Goal: Communication & Community: Answer question/provide support

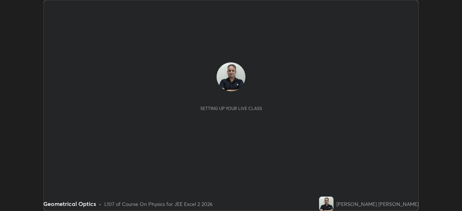
scroll to position [211, 462]
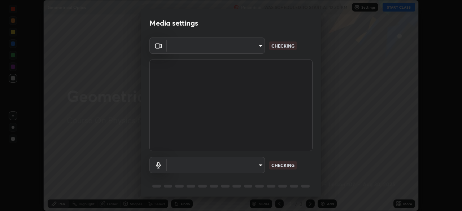
type input "e7f5d75c66a8ec01b6be6c8d9fba877b5f6738b88fd0c20368e9895a02b6f94a"
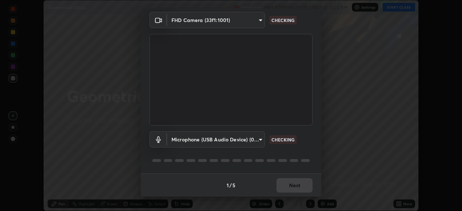
click at [248, 141] on body "Erase all Geometrical Optics Recording WAS SCHEDULED TO START AT 12:30 PM Setti…" at bounding box center [231, 105] width 462 height 211
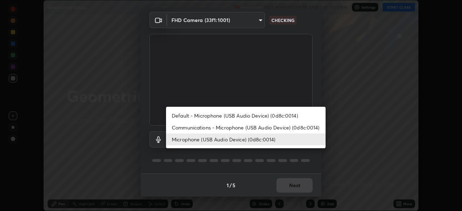
click at [246, 129] on li "Communications - Microphone (USB Audio Device) (0d8c:0014)" at bounding box center [246, 128] width 160 height 12
type input "communications"
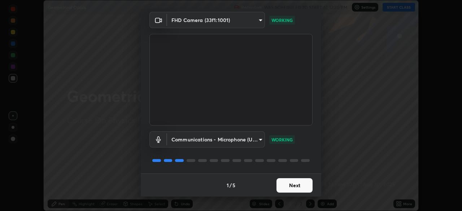
click at [302, 187] on button "Next" at bounding box center [295, 185] width 36 height 14
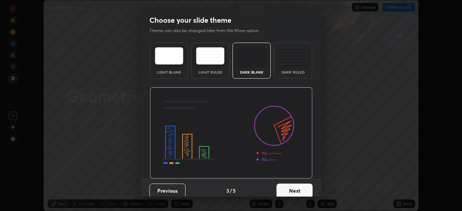
click at [300, 189] on button "Next" at bounding box center [295, 191] width 36 height 14
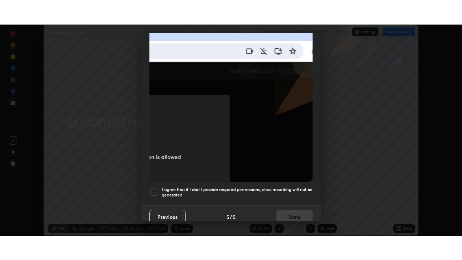
scroll to position [173, 0]
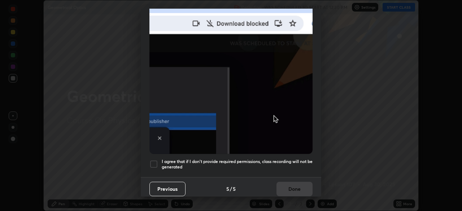
click at [154, 162] on div at bounding box center [154, 164] width 9 height 9
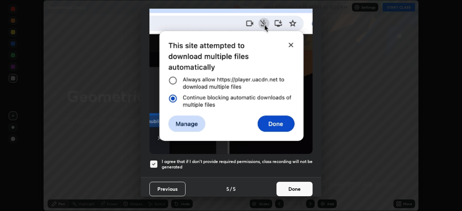
click at [284, 187] on button "Done" at bounding box center [295, 189] width 36 height 14
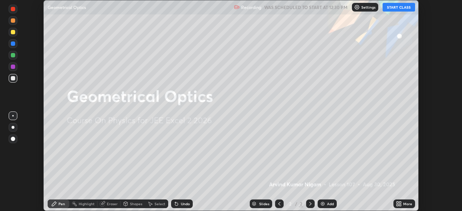
click at [402, 9] on button "START CLASS" at bounding box center [399, 7] width 33 height 9
click at [407, 204] on div "More" at bounding box center [407, 204] width 9 height 4
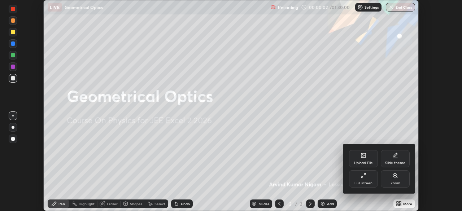
click at [367, 179] on div "Full screen" at bounding box center [363, 178] width 29 height 17
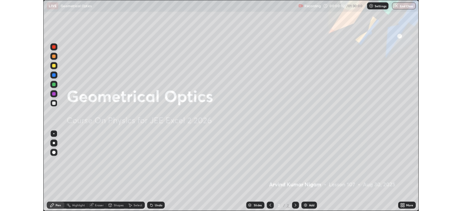
scroll to position [260, 462]
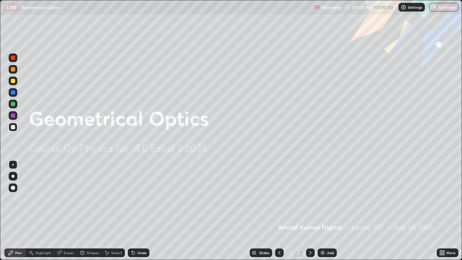
click at [333, 211] on div "Add" at bounding box center [327, 252] width 19 height 9
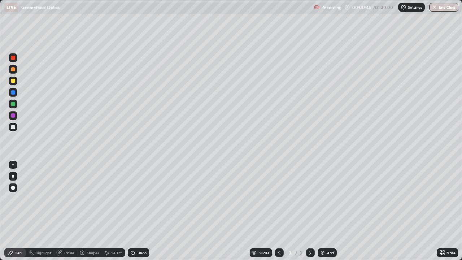
click at [95, 211] on div "Shapes" at bounding box center [93, 253] width 12 height 4
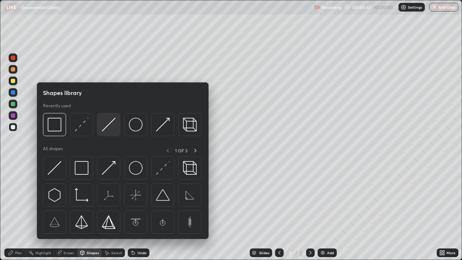
click at [108, 130] on img at bounding box center [109, 125] width 14 height 14
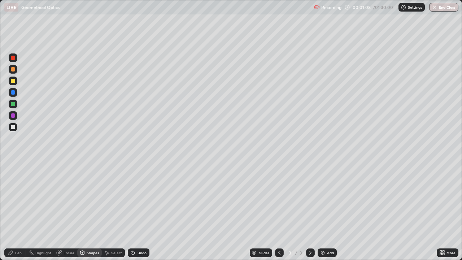
click at [66, 211] on div "Eraser" at bounding box center [69, 253] width 11 height 4
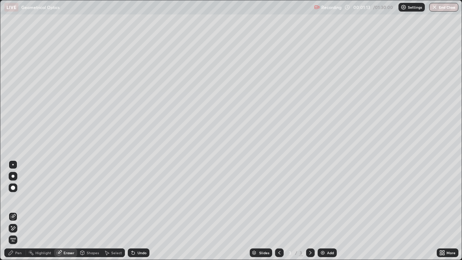
click at [19, 211] on div "Pen" at bounding box center [18, 253] width 7 height 4
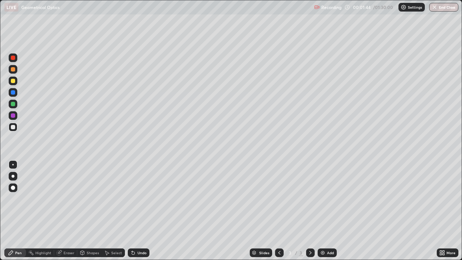
click at [139, 211] on div "Undo" at bounding box center [142, 253] width 9 height 4
click at [97, 211] on div "Shapes" at bounding box center [89, 252] width 25 height 9
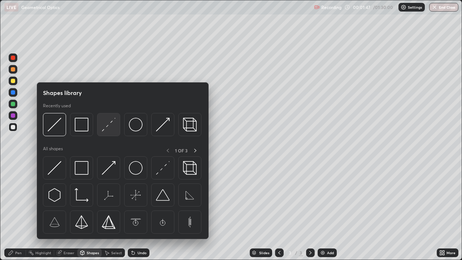
click at [103, 130] on img at bounding box center [109, 125] width 14 height 14
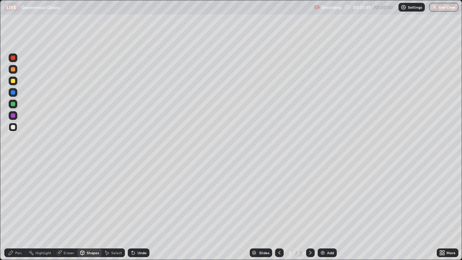
click at [140, 211] on div "Undo" at bounding box center [139, 252] width 22 height 9
click at [138, 211] on div "Undo" at bounding box center [139, 252] width 22 height 9
click at [21, 211] on div "Pen" at bounding box center [18, 253] width 7 height 4
click at [135, 211] on icon at bounding box center [133, 253] width 6 height 6
click at [70, 211] on div "Eraser" at bounding box center [69, 253] width 11 height 4
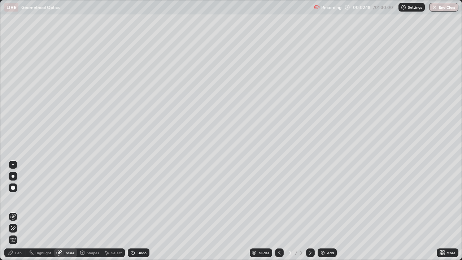
click at [20, 211] on div "Pen" at bounding box center [15, 252] width 22 height 9
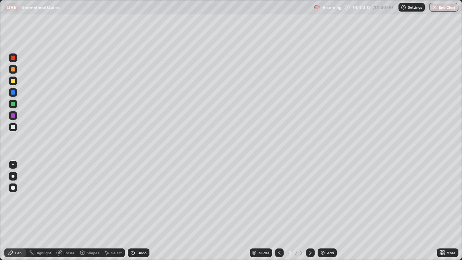
click at [86, 211] on div "Shapes" at bounding box center [89, 252] width 25 height 9
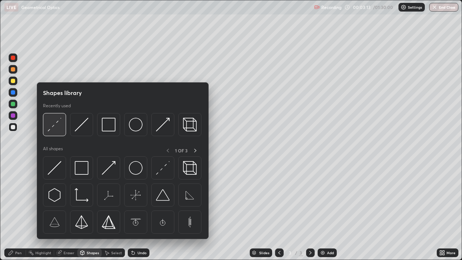
click at [48, 133] on div at bounding box center [54, 124] width 23 height 23
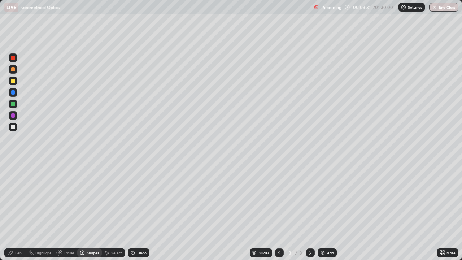
click at [13, 81] on div at bounding box center [13, 81] width 4 height 4
click at [16, 211] on div "Pen" at bounding box center [18, 253] width 7 height 4
click at [117, 211] on div "Select" at bounding box center [116, 253] width 11 height 4
click at [101, 211] on div "0 ° Undo Copy Duplicate Duplicate to new slide Delete" at bounding box center [231, 129] width 462 height 259
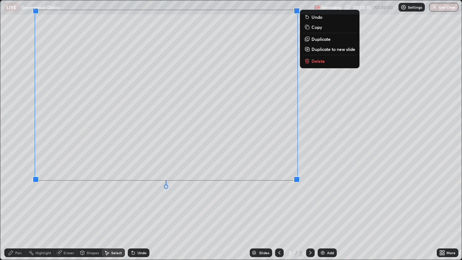
click at [330, 51] on p "Duplicate to new slide" at bounding box center [334, 49] width 44 height 6
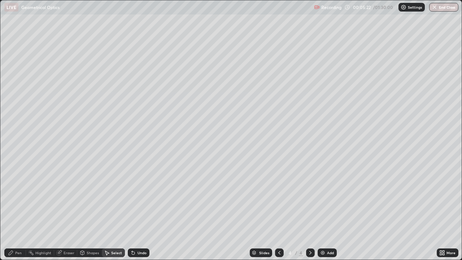
click at [280, 211] on icon at bounding box center [280, 253] width 6 height 6
click at [87, 211] on div "Shapes" at bounding box center [93, 253] width 12 height 4
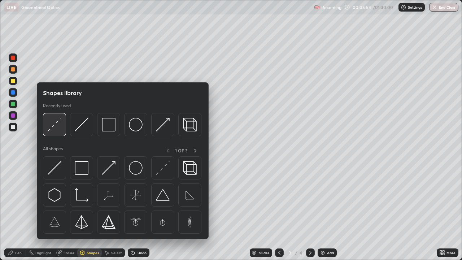
click at [59, 130] on img at bounding box center [55, 125] width 14 height 14
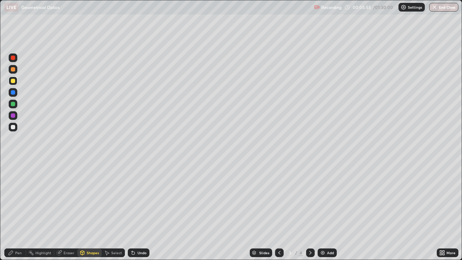
click at [13, 93] on div at bounding box center [13, 92] width 4 height 4
click at [18, 211] on div "Pen" at bounding box center [15, 252] width 22 height 9
click at [13, 175] on div at bounding box center [13, 176] width 3 height 3
click at [86, 211] on div "Shapes" at bounding box center [89, 252] width 25 height 9
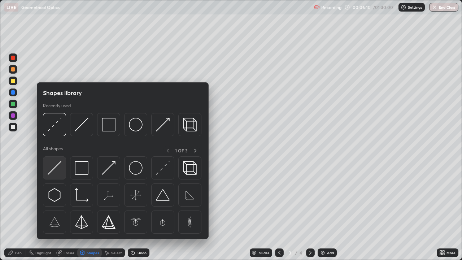
click at [57, 169] on img at bounding box center [55, 168] width 14 height 14
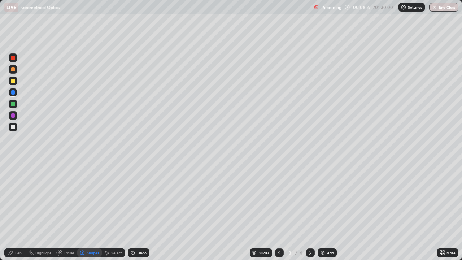
click at [17, 211] on div "Pen" at bounding box center [18, 253] width 7 height 4
click at [13, 164] on div at bounding box center [12, 164] width 1 height 1
click at [14, 128] on div at bounding box center [13, 127] width 4 height 4
click at [90, 211] on div "Shapes" at bounding box center [93, 253] width 12 height 4
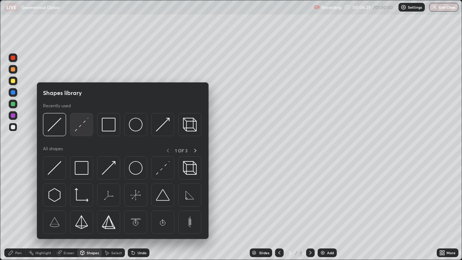
click at [73, 131] on div at bounding box center [81, 124] width 23 height 23
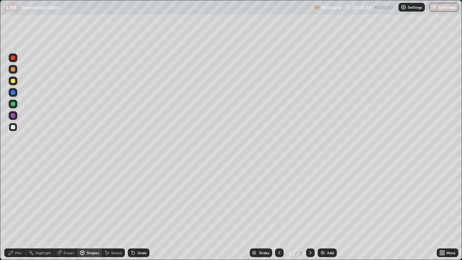
click at [16, 211] on div "Pen" at bounding box center [18, 253] width 7 height 4
click at [13, 106] on div at bounding box center [13, 104] width 4 height 4
click at [69, 211] on div "Eraser" at bounding box center [69, 253] width 11 height 4
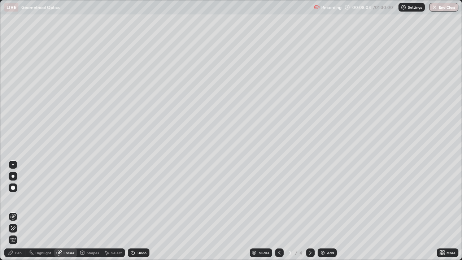
click at [19, 211] on div "Pen" at bounding box center [18, 253] width 7 height 4
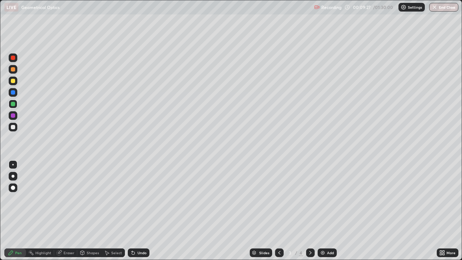
click at [311, 211] on icon at bounding box center [311, 253] width 6 height 6
click at [13, 69] on div at bounding box center [13, 69] width 4 height 4
click at [113, 211] on div "Select" at bounding box center [116, 253] width 11 height 4
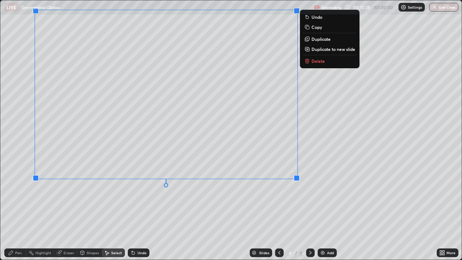
click at [334, 51] on p "Duplicate to new slide" at bounding box center [334, 49] width 44 height 6
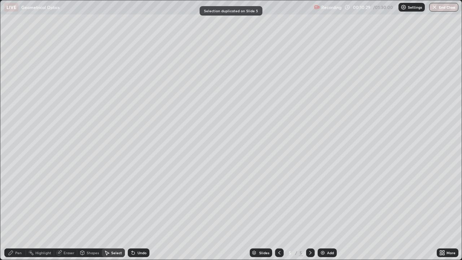
click at [279, 211] on icon at bounding box center [280, 253] width 6 height 6
click at [447, 211] on div "More" at bounding box center [451, 253] width 9 height 4
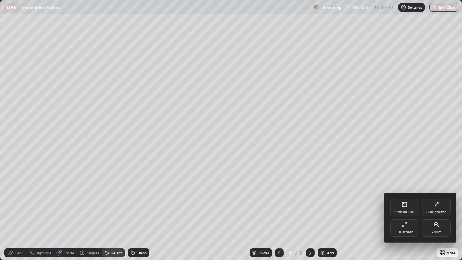
click at [415, 211] on div "Full screen" at bounding box center [404, 227] width 29 height 17
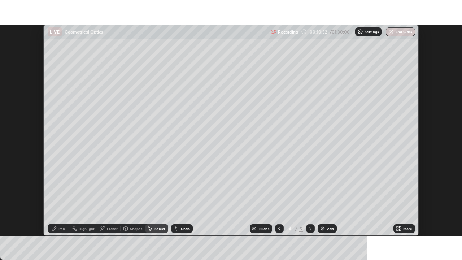
scroll to position [35902, 35651]
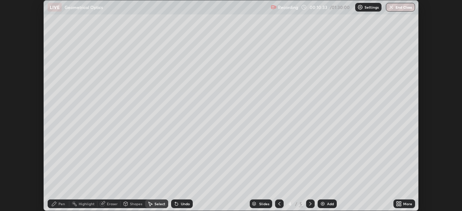
click at [410, 206] on div "More" at bounding box center [407, 204] width 9 height 4
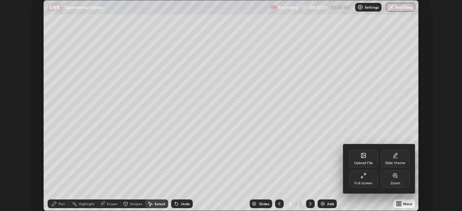
click at [368, 179] on div "Full screen" at bounding box center [363, 178] width 29 height 17
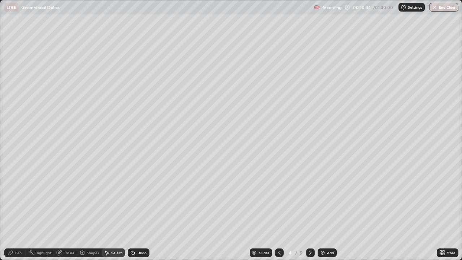
scroll to position [260, 462]
click at [87, 211] on div "Shapes" at bounding box center [93, 253] width 12 height 4
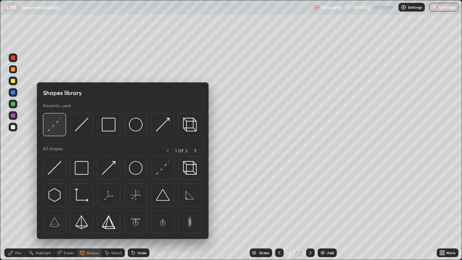
click at [52, 130] on img at bounding box center [55, 125] width 14 height 14
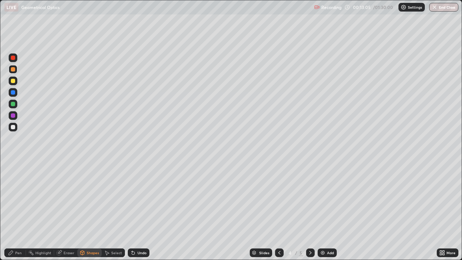
click at [18, 211] on div "Pen" at bounding box center [18, 253] width 7 height 4
click at [12, 177] on div at bounding box center [13, 176] width 3 height 3
click at [82, 211] on icon at bounding box center [83, 252] width 4 height 1
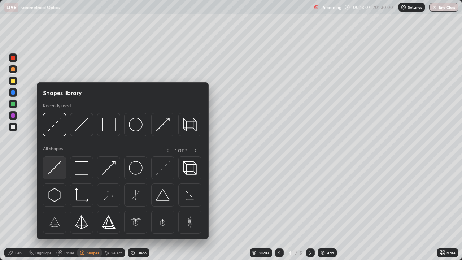
click at [55, 168] on img at bounding box center [55, 168] width 14 height 14
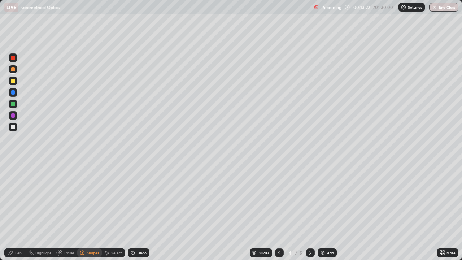
click at [18, 211] on div "Pen" at bounding box center [18, 253] width 7 height 4
click at [13, 165] on div at bounding box center [12, 164] width 1 height 1
click at [14, 127] on div at bounding box center [13, 127] width 4 height 4
click at [87, 211] on div "Shapes" at bounding box center [93, 253] width 12 height 4
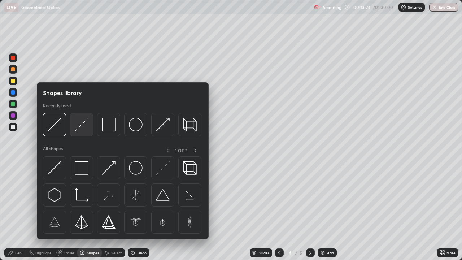
click at [74, 133] on div at bounding box center [81, 124] width 23 height 23
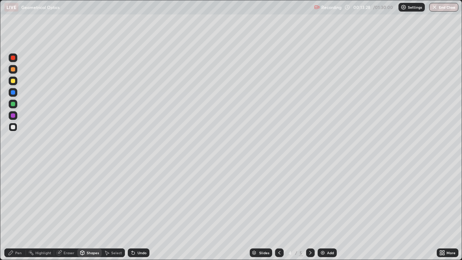
click at [16, 211] on div "Pen" at bounding box center [18, 253] width 7 height 4
click at [87, 211] on div "Shapes" at bounding box center [93, 253] width 12 height 4
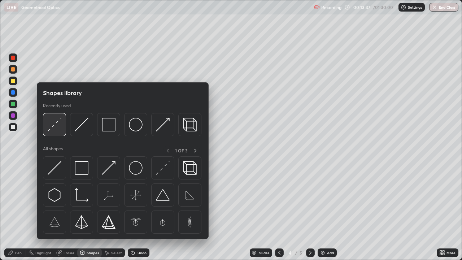
click at [53, 129] on img at bounding box center [55, 125] width 14 height 14
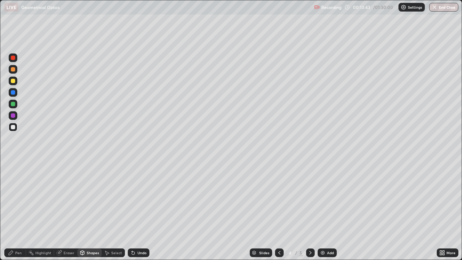
click at [16, 211] on div "Pen" at bounding box center [18, 253] width 7 height 4
click at [42, 211] on div "Highlight" at bounding box center [43, 253] width 16 height 4
click at [14, 211] on div "Pen" at bounding box center [15, 252] width 22 height 9
click at [14, 81] on div at bounding box center [13, 81] width 4 height 4
click at [140, 211] on div "Undo" at bounding box center [142, 253] width 9 height 4
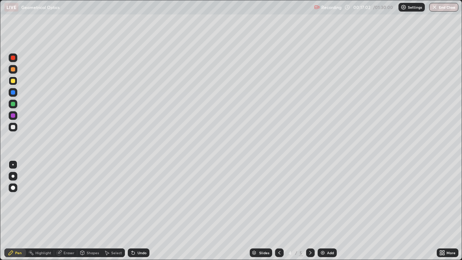
click at [132, 211] on icon at bounding box center [132, 251] width 1 height 1
click at [12, 94] on div at bounding box center [13, 92] width 4 height 4
click at [13, 177] on div at bounding box center [13, 176] width 3 height 3
click at [12, 127] on div at bounding box center [13, 127] width 4 height 4
click at [310, 211] on icon at bounding box center [311, 253] width 6 height 6
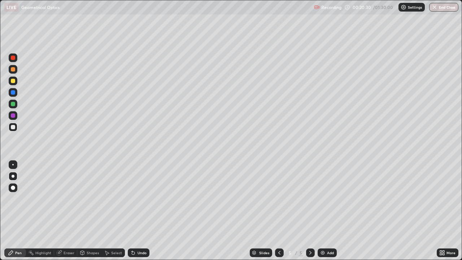
click at [65, 211] on div "Eraser" at bounding box center [69, 253] width 11 height 4
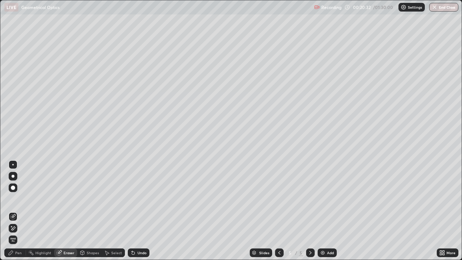
click at [18, 211] on div "Pen" at bounding box center [18, 253] width 7 height 4
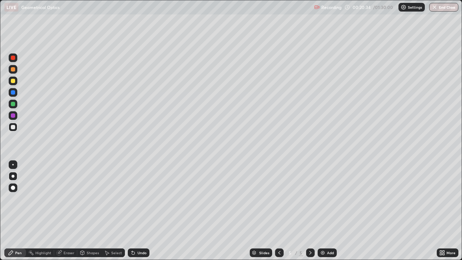
click at [14, 70] on div at bounding box center [13, 69] width 4 height 4
click at [13, 165] on div at bounding box center [12, 164] width 1 height 1
click at [143, 211] on div "Undo" at bounding box center [142, 253] width 9 height 4
click at [139, 211] on div "Undo" at bounding box center [142, 253] width 9 height 4
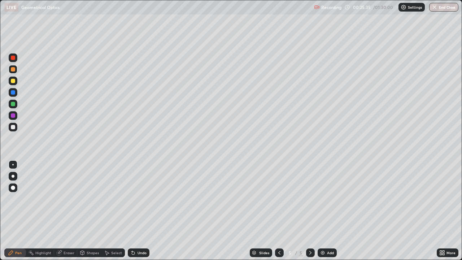
click at [14, 127] on div at bounding box center [13, 127] width 4 height 4
click at [87, 211] on div "Shapes" at bounding box center [93, 253] width 12 height 4
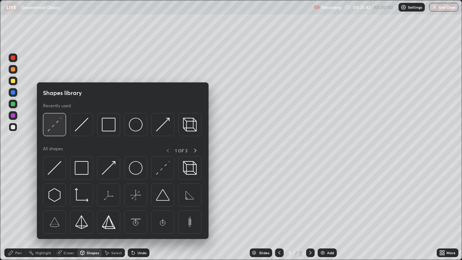
click at [54, 127] on img at bounding box center [55, 125] width 14 height 14
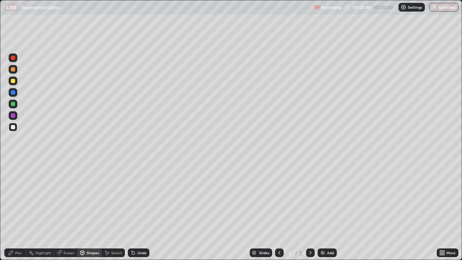
click at [64, 211] on div "Eraser" at bounding box center [69, 253] width 11 height 4
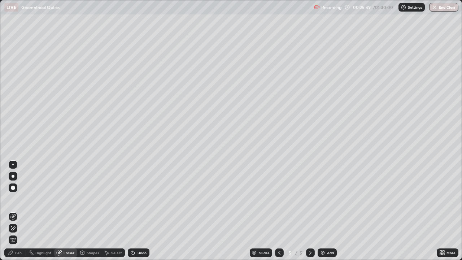
click at [17, 211] on div "Pen" at bounding box center [18, 253] width 7 height 4
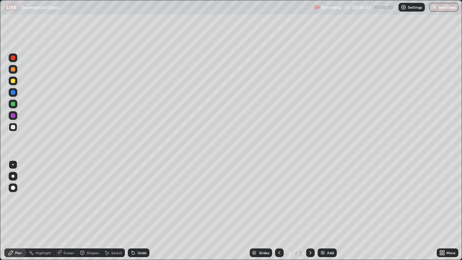
click at [139, 211] on div "Undo" at bounding box center [139, 252] width 22 height 9
click at [88, 211] on div "Shapes" at bounding box center [93, 253] width 12 height 4
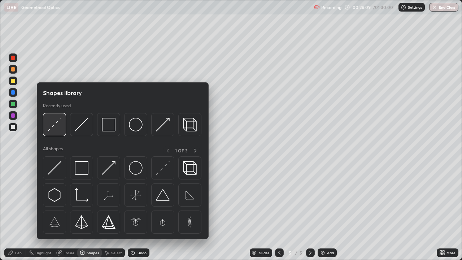
click at [52, 131] on img at bounding box center [55, 125] width 14 height 14
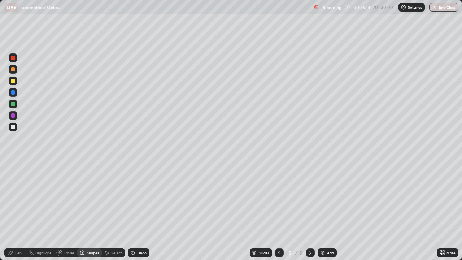
click at [87, 211] on div "Shapes" at bounding box center [93, 253] width 12 height 4
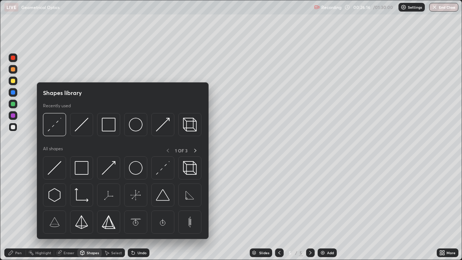
click at [16, 211] on div "Pen" at bounding box center [15, 252] width 22 height 9
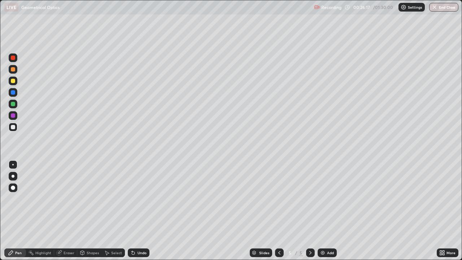
click at [12, 177] on div at bounding box center [13, 176] width 3 height 3
click at [14, 84] on div at bounding box center [13, 81] width 9 height 9
click at [89, 211] on div "Shapes" at bounding box center [93, 253] width 12 height 4
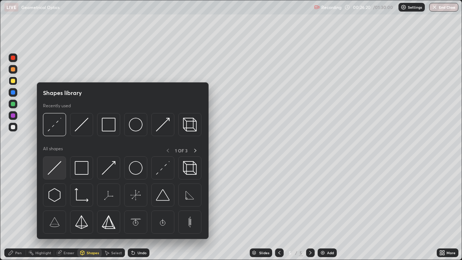
click at [56, 169] on img at bounding box center [55, 168] width 14 height 14
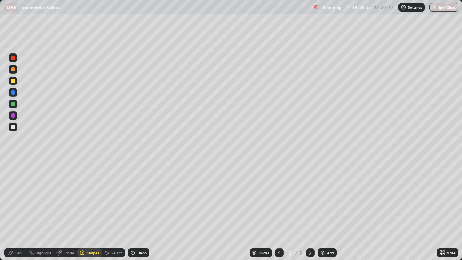
click at [16, 211] on div "Pen" at bounding box center [18, 253] width 7 height 4
click at [13, 165] on div at bounding box center [12, 164] width 1 height 1
click at [14, 127] on div at bounding box center [13, 127] width 4 height 4
click at [140, 211] on div "Undo" at bounding box center [142, 253] width 9 height 4
click at [14, 92] on div at bounding box center [13, 92] width 4 height 4
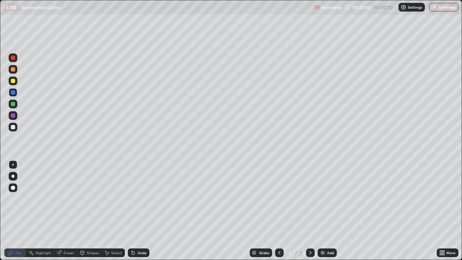
click at [16, 127] on div at bounding box center [13, 127] width 9 height 9
click at [16, 95] on div at bounding box center [13, 92] width 9 height 9
click at [16, 107] on div at bounding box center [13, 104] width 9 height 9
click at [321, 211] on img at bounding box center [323, 253] width 6 height 6
click at [85, 211] on icon at bounding box center [82, 253] width 6 height 6
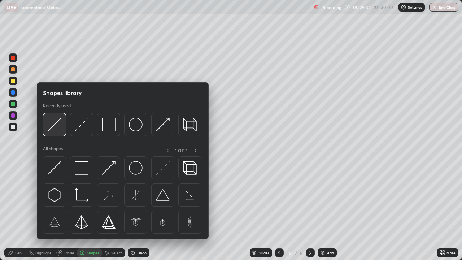
click at [52, 130] on img at bounding box center [55, 125] width 14 height 14
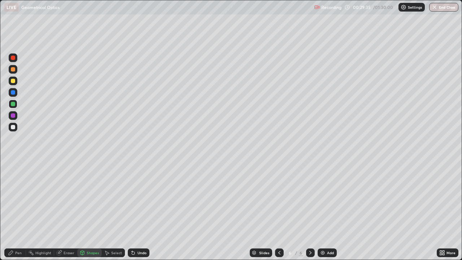
click at [13, 127] on div at bounding box center [13, 127] width 4 height 4
click at [139, 211] on div "Undo" at bounding box center [142, 253] width 9 height 4
click at [16, 211] on div "Pen" at bounding box center [15, 252] width 22 height 9
click at [140, 211] on div "Undo" at bounding box center [142, 253] width 9 height 4
click at [138, 211] on div "Undo" at bounding box center [142, 253] width 9 height 4
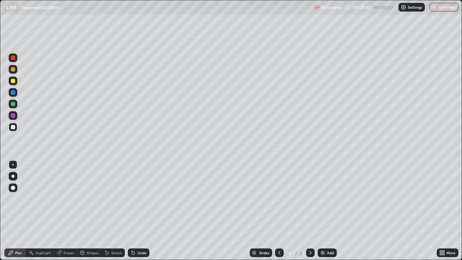
click at [138, 211] on div "Undo" at bounding box center [142, 253] width 9 height 4
click at [136, 211] on div "Undo" at bounding box center [139, 252] width 22 height 9
click at [12, 82] on div at bounding box center [13, 81] width 4 height 4
click at [13, 105] on div at bounding box center [13, 104] width 4 height 4
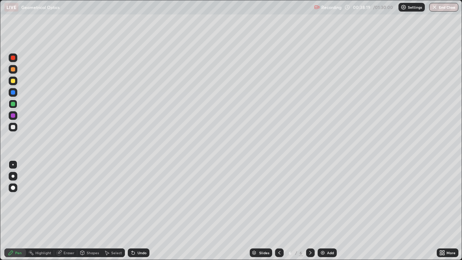
click at [13, 165] on div at bounding box center [12, 164] width 1 height 1
click at [87, 211] on div "Shapes" at bounding box center [93, 253] width 12 height 4
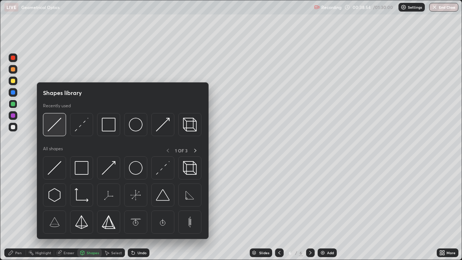
click at [49, 129] on img at bounding box center [55, 125] width 14 height 14
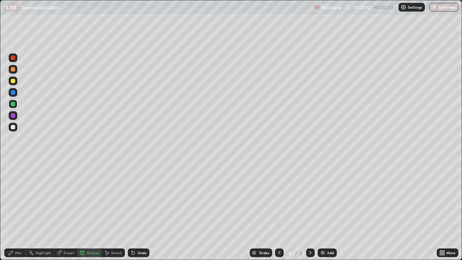
click at [139, 211] on div "Undo" at bounding box center [142, 253] width 9 height 4
click at [112, 211] on div "Select" at bounding box center [116, 253] width 11 height 4
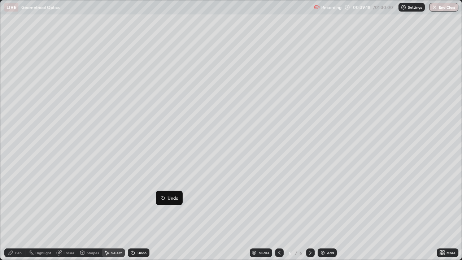
click at [156, 211] on div "0 ° Undo Copy Duplicate Duplicate to new slide Delete" at bounding box center [231, 129] width 462 height 259
click at [79, 211] on div "0 ° Undo Copy Duplicate Duplicate to new slide Delete" at bounding box center [231, 129] width 462 height 259
click at [85, 211] on icon at bounding box center [82, 253] width 6 height 6
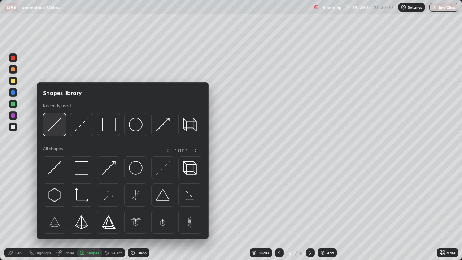
click at [53, 126] on img at bounding box center [55, 125] width 14 height 14
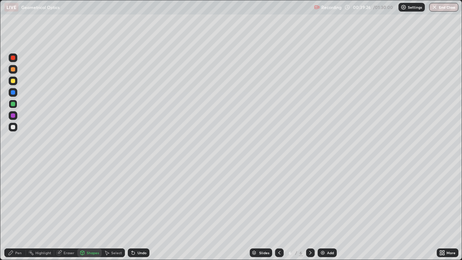
click at [14, 105] on div at bounding box center [13, 104] width 4 height 4
click at [65, 211] on div "Eraser" at bounding box center [69, 253] width 11 height 4
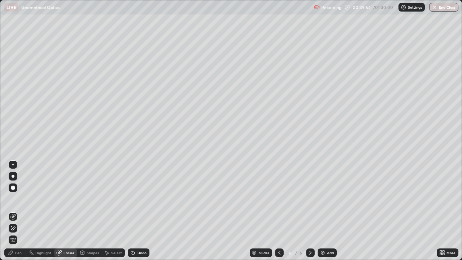
click at [64, 211] on div "Eraser" at bounding box center [69, 253] width 11 height 4
click at [96, 211] on div "Shapes" at bounding box center [89, 252] width 25 height 9
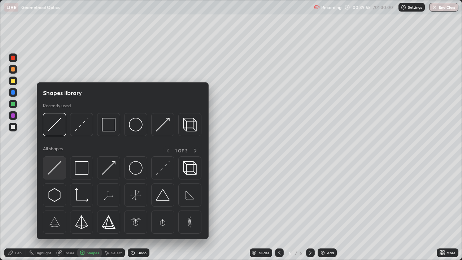
click at [59, 168] on img at bounding box center [55, 168] width 14 height 14
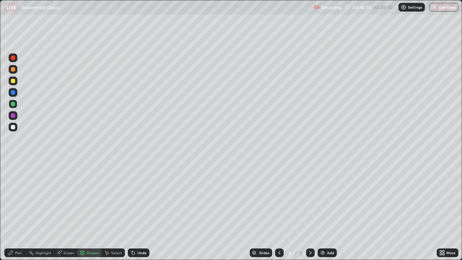
click at [138, 211] on div "Undo" at bounding box center [142, 253] width 9 height 4
click at [14, 129] on div at bounding box center [13, 127] width 4 height 4
click at [92, 211] on div "Shapes" at bounding box center [93, 253] width 12 height 4
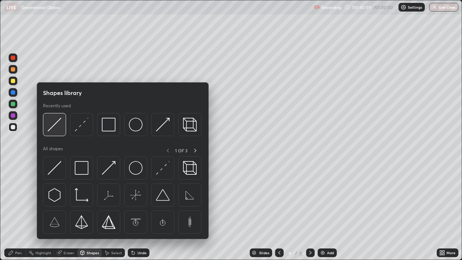
click at [52, 130] on img at bounding box center [55, 125] width 14 height 14
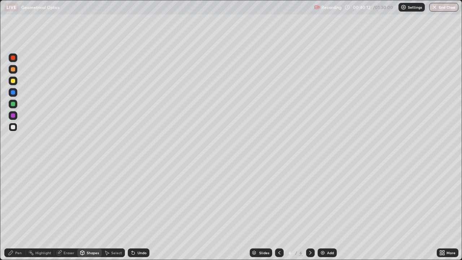
click at [138, 211] on div "Undo" at bounding box center [142, 253] width 9 height 4
click at [16, 105] on div at bounding box center [13, 104] width 9 height 9
click at [88, 211] on div "Shapes" at bounding box center [93, 253] width 12 height 4
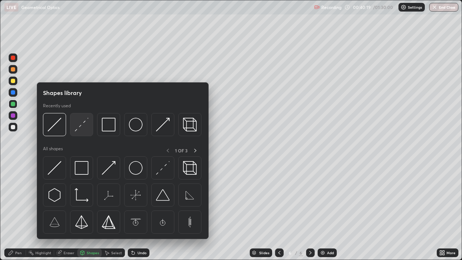
click at [75, 131] on img at bounding box center [82, 125] width 14 height 14
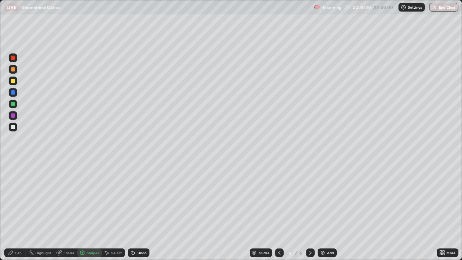
click at [13, 126] on div at bounding box center [13, 127] width 4 height 4
click at [134, 211] on div "Undo" at bounding box center [139, 252] width 22 height 9
click at [63, 211] on div "Eraser" at bounding box center [65, 252] width 23 height 9
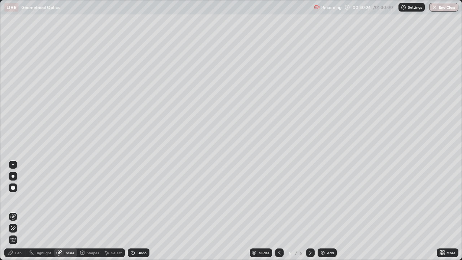
click at [21, 211] on div "Pen" at bounding box center [18, 253] width 7 height 4
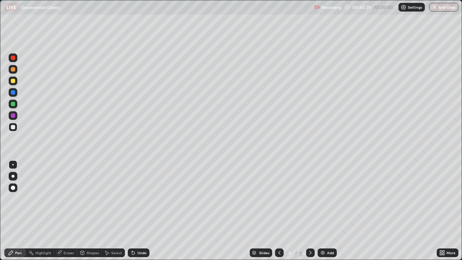
click at [89, 211] on div "Shapes" at bounding box center [93, 253] width 12 height 4
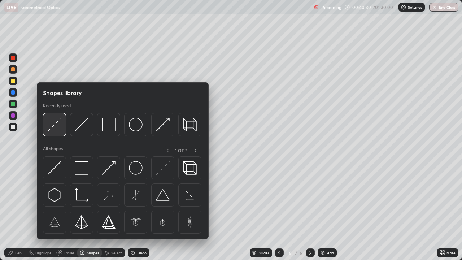
click at [50, 130] on img at bounding box center [55, 125] width 14 height 14
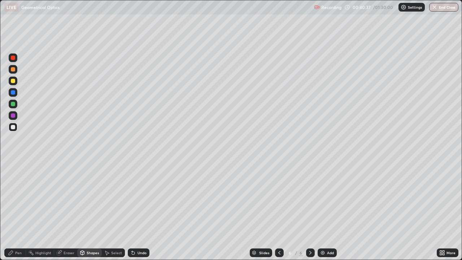
click at [16, 211] on div "Pen" at bounding box center [18, 253] width 7 height 4
click at [14, 93] on div at bounding box center [13, 92] width 4 height 4
click at [143, 211] on div "Undo" at bounding box center [142, 253] width 9 height 4
click at [13, 92] on div at bounding box center [13, 92] width 4 height 4
click at [139, 211] on div "Undo" at bounding box center [142, 253] width 9 height 4
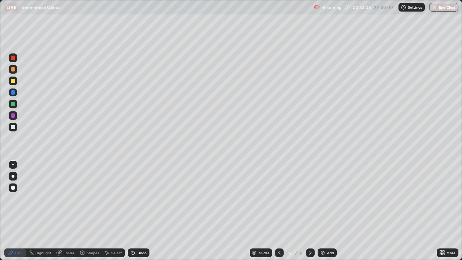
click at [89, 211] on div "Shapes" at bounding box center [93, 253] width 12 height 4
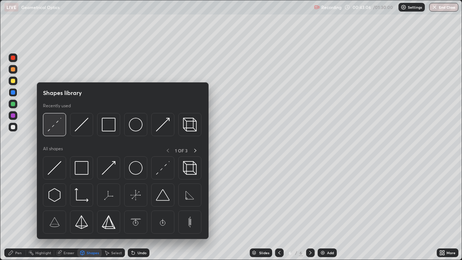
click at [55, 126] on img at bounding box center [55, 125] width 14 height 14
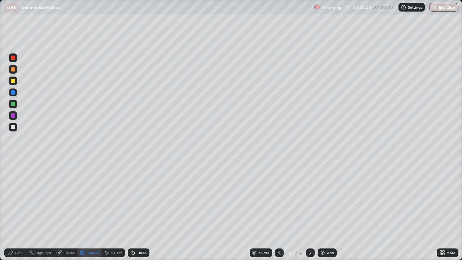
click at [14, 130] on div at bounding box center [13, 127] width 9 height 9
click at [20, 211] on div "Pen" at bounding box center [18, 253] width 7 height 4
click at [82, 211] on icon at bounding box center [83, 252] width 4 height 1
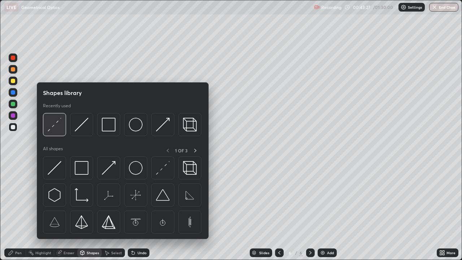
click at [52, 131] on img at bounding box center [55, 125] width 14 height 14
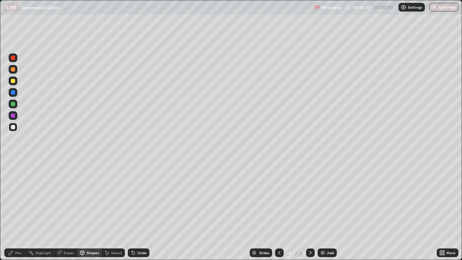
click at [14, 105] on div at bounding box center [13, 104] width 4 height 4
click at [88, 211] on div "Shapes" at bounding box center [93, 253] width 12 height 4
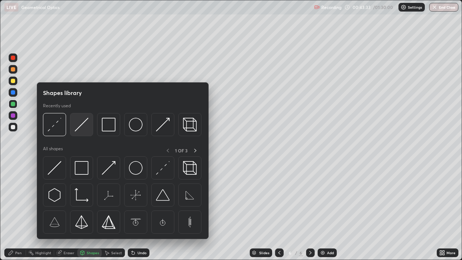
click at [75, 130] on img at bounding box center [82, 125] width 14 height 14
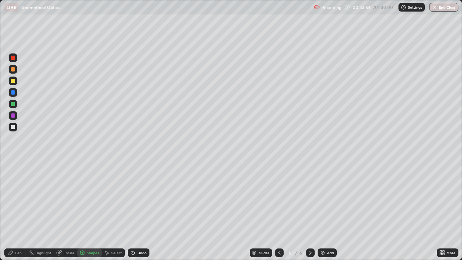
click at [12, 93] on div at bounding box center [13, 92] width 4 height 4
click at [21, 211] on div "Pen" at bounding box center [18, 253] width 7 height 4
click at [111, 211] on div "Select" at bounding box center [116, 253] width 11 height 4
click at [90, 211] on div "Shapes" at bounding box center [93, 253] width 12 height 4
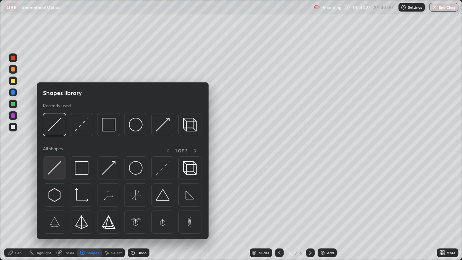
click at [58, 168] on img at bounding box center [55, 168] width 14 height 14
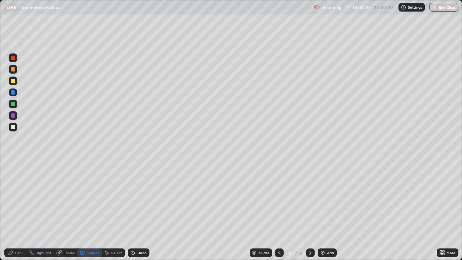
click at [14, 104] on div at bounding box center [13, 104] width 4 height 4
click at [86, 211] on div "Shapes" at bounding box center [89, 252] width 25 height 9
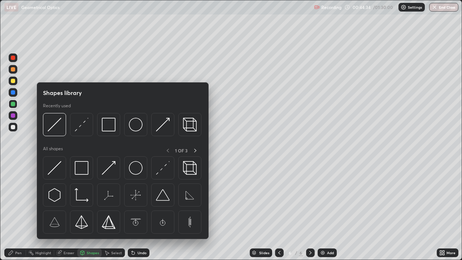
click at [14, 94] on div at bounding box center [13, 92] width 4 height 4
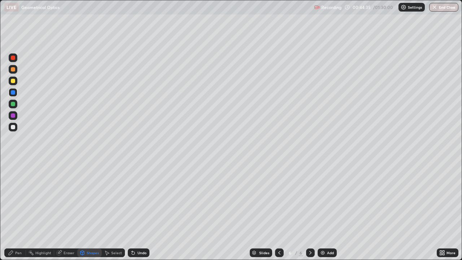
click at [90, 211] on div "Shapes" at bounding box center [93, 253] width 12 height 4
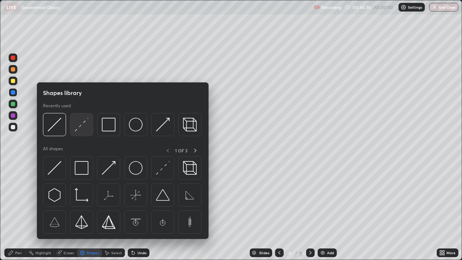
click at [76, 127] on img at bounding box center [82, 125] width 14 height 14
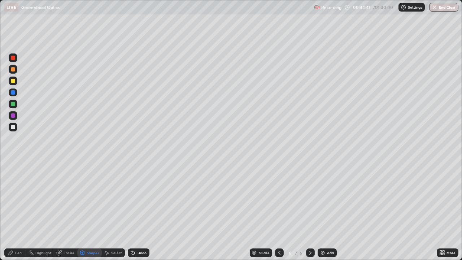
click at [19, 211] on div "Pen" at bounding box center [18, 253] width 7 height 4
click at [13, 104] on div at bounding box center [13, 104] width 4 height 4
click at [322, 211] on img at bounding box center [323, 253] width 6 height 6
click at [14, 129] on div at bounding box center [13, 127] width 4 height 4
click at [139, 211] on div "Undo" at bounding box center [139, 252] width 22 height 9
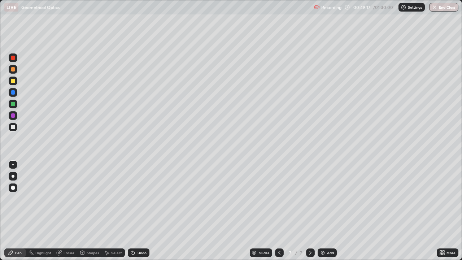
click at [138, 211] on div "Undo" at bounding box center [139, 252] width 22 height 9
click at [141, 211] on div "Undo" at bounding box center [142, 253] width 9 height 4
click at [138, 211] on div "Undo" at bounding box center [142, 253] width 9 height 4
click at [137, 211] on div "Undo" at bounding box center [139, 252] width 22 height 9
click at [138, 211] on div "Undo" at bounding box center [139, 252] width 22 height 9
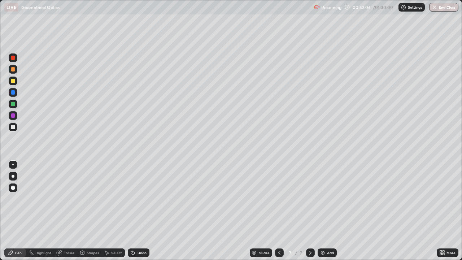
click at [135, 211] on div "Undo" at bounding box center [139, 252] width 22 height 9
click at [327, 211] on div "Add" at bounding box center [330, 253] width 7 height 4
click at [93, 211] on div "Shapes" at bounding box center [93, 253] width 12 height 4
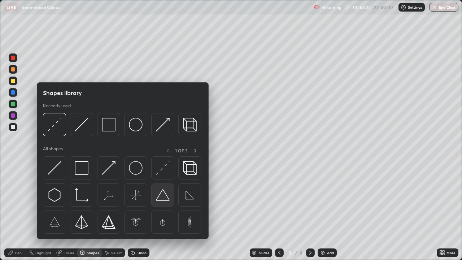
click at [163, 201] on img at bounding box center [163, 195] width 14 height 14
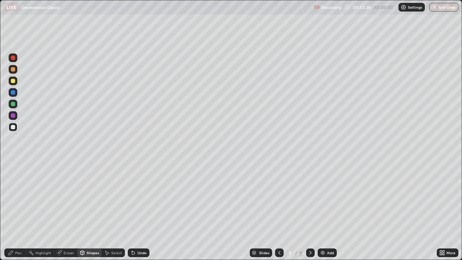
click at [19, 211] on div "Pen" at bounding box center [18, 253] width 7 height 4
click at [61, 211] on icon at bounding box center [60, 252] width 4 height 4
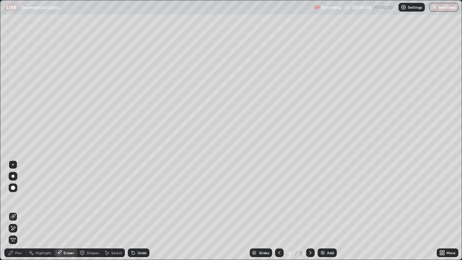
click at [17, 211] on div "Pen" at bounding box center [18, 253] width 7 height 4
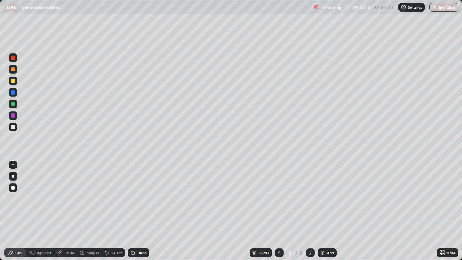
click at [133, 211] on icon at bounding box center [133, 253] width 3 height 3
click at [133, 211] on icon at bounding box center [133, 253] width 6 height 6
click at [136, 211] on div "Undo" at bounding box center [139, 252] width 22 height 9
click at [61, 211] on icon at bounding box center [59, 253] width 6 height 6
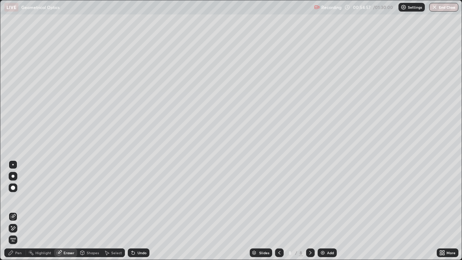
click at [16, 211] on div "Pen" at bounding box center [18, 253] width 7 height 4
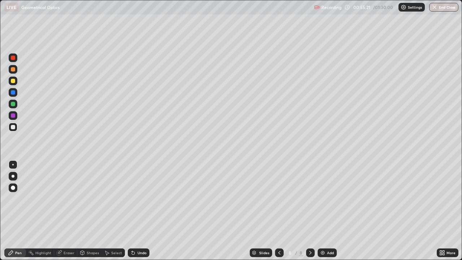
click at [87, 211] on div "Shapes" at bounding box center [93, 253] width 12 height 4
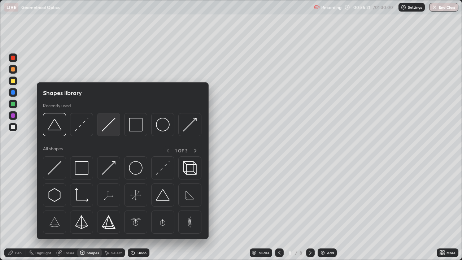
click at [105, 130] on img at bounding box center [109, 125] width 14 height 14
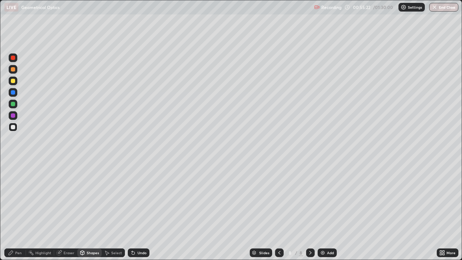
click at [13, 80] on div at bounding box center [13, 81] width 4 height 4
click at [89, 211] on div "Shapes" at bounding box center [93, 253] width 12 height 4
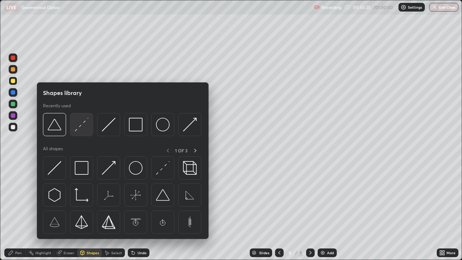
click at [77, 130] on img at bounding box center [82, 125] width 14 height 14
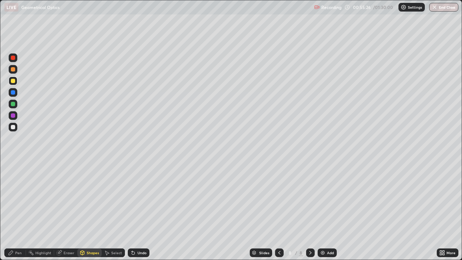
click at [13, 127] on div at bounding box center [13, 127] width 4 height 4
click at [87, 211] on div "Shapes" at bounding box center [93, 253] width 12 height 4
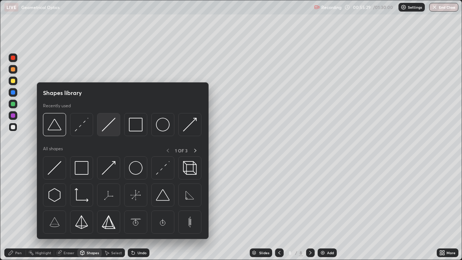
click at [103, 131] on img at bounding box center [109, 125] width 14 height 14
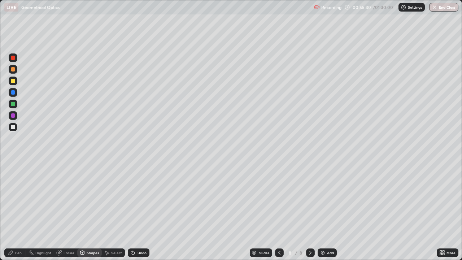
click at [14, 81] on div at bounding box center [13, 81] width 4 height 4
click at [89, 211] on div "Shapes" at bounding box center [93, 253] width 12 height 4
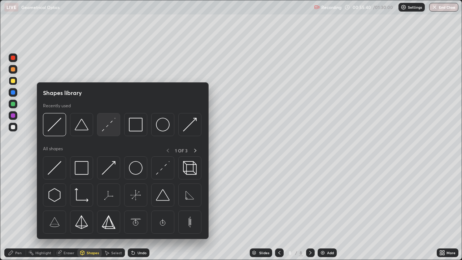
click at [103, 131] on img at bounding box center [109, 125] width 14 height 14
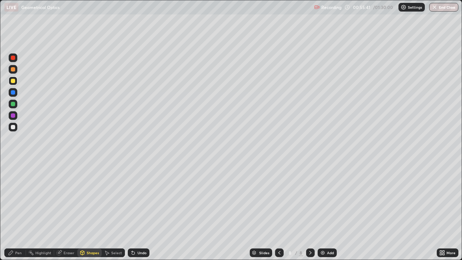
click at [15, 125] on div at bounding box center [13, 127] width 9 height 9
click at [13, 81] on div at bounding box center [13, 81] width 4 height 4
click at [89, 211] on div "Shapes" at bounding box center [93, 253] width 12 height 4
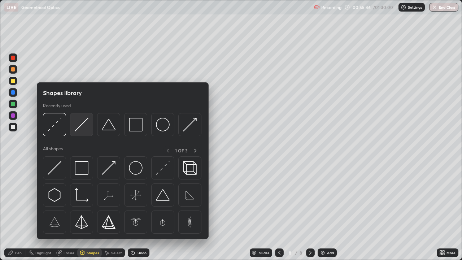
click at [79, 124] on img at bounding box center [82, 125] width 14 height 14
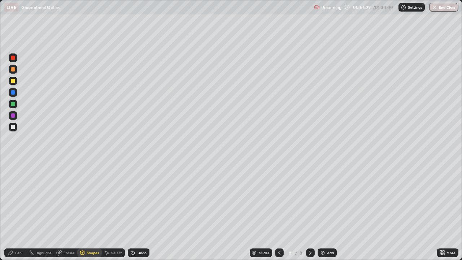
click at [13, 81] on div at bounding box center [13, 81] width 4 height 4
click at [138, 211] on div "Undo" at bounding box center [142, 253] width 9 height 4
click at [20, 211] on div "Pen" at bounding box center [18, 253] width 7 height 4
click at [13, 91] on div at bounding box center [13, 92] width 4 height 4
click at [14, 127] on div at bounding box center [13, 127] width 4 height 4
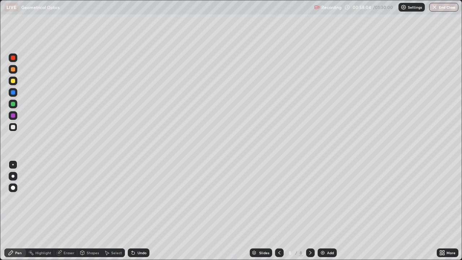
click at [42, 211] on div "Highlight" at bounding box center [43, 253] width 16 height 4
click at [14, 82] on div at bounding box center [13, 81] width 4 height 4
click at [16, 211] on div "Pen" at bounding box center [18, 253] width 7 height 4
click at [13, 127] on div at bounding box center [13, 127] width 4 height 4
click at [92, 211] on div "Shapes" at bounding box center [93, 253] width 12 height 4
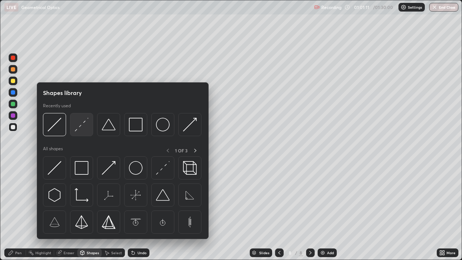
click at [75, 132] on div at bounding box center [81, 124] width 23 height 23
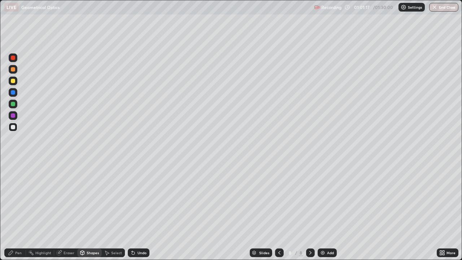
click at [22, 211] on div "Pen" at bounding box center [15, 252] width 22 height 9
click at [14, 94] on div at bounding box center [13, 92] width 4 height 4
click at [90, 211] on div "Shapes" at bounding box center [93, 253] width 12 height 4
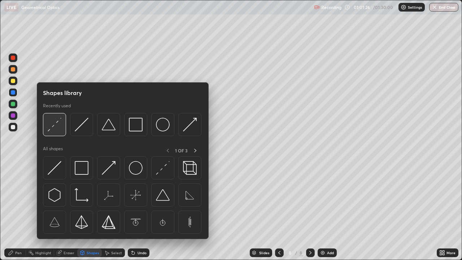
click at [53, 128] on img at bounding box center [55, 125] width 14 height 14
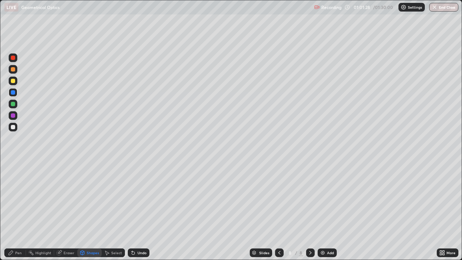
click at [15, 81] on div at bounding box center [13, 81] width 4 height 4
click at [18, 211] on div "Pen" at bounding box center [18, 253] width 7 height 4
click at [13, 93] on div at bounding box center [13, 92] width 4 height 4
click at [14, 127] on div at bounding box center [13, 127] width 4 height 4
click at [87, 211] on div "Shapes" at bounding box center [93, 253] width 12 height 4
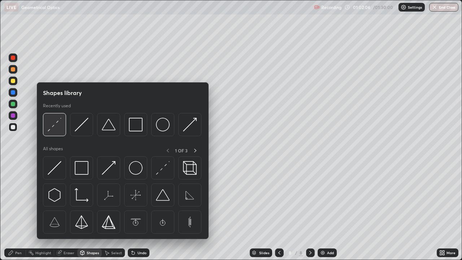
click at [50, 129] on img at bounding box center [55, 125] width 14 height 14
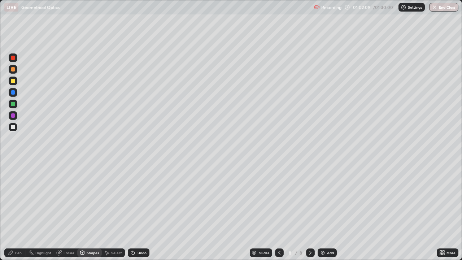
click at [18, 211] on div "Pen" at bounding box center [18, 253] width 7 height 4
click at [85, 211] on div "Shapes" at bounding box center [89, 252] width 25 height 9
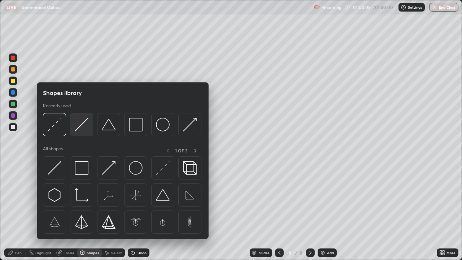
click at [76, 130] on img at bounding box center [82, 125] width 14 height 14
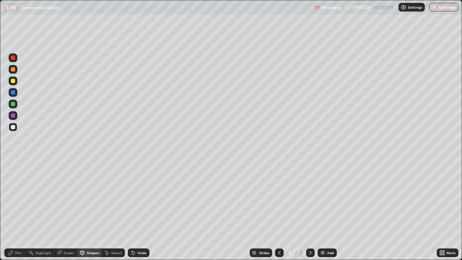
click at [14, 80] on div at bounding box center [13, 81] width 4 height 4
click at [15, 211] on div "Pen" at bounding box center [15, 252] width 22 height 9
click at [13, 127] on div at bounding box center [13, 127] width 4 height 4
click at [38, 211] on div "Highlight" at bounding box center [43, 253] width 16 height 4
click at [17, 211] on div "Pen" at bounding box center [18, 253] width 7 height 4
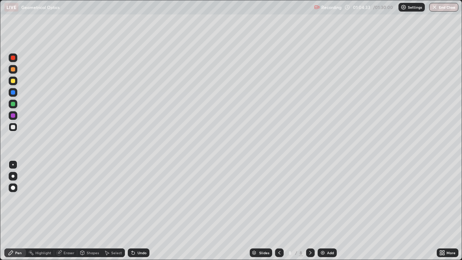
click at [89, 211] on div "Shapes" at bounding box center [93, 253] width 12 height 4
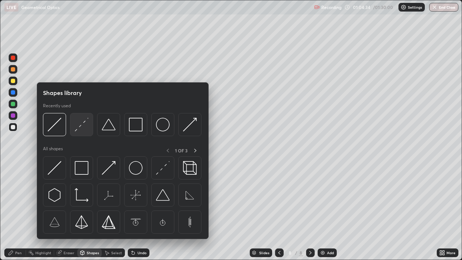
click at [76, 131] on img at bounding box center [82, 125] width 14 height 14
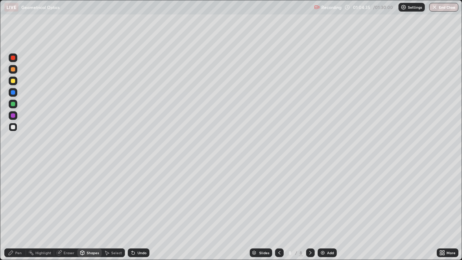
click at [14, 81] on div at bounding box center [13, 81] width 4 height 4
click at [19, 211] on div "Pen" at bounding box center [18, 253] width 7 height 4
click at [13, 93] on div at bounding box center [13, 92] width 4 height 4
click at [143, 211] on div "Undo" at bounding box center [142, 253] width 9 height 4
click at [142, 211] on div "Undo" at bounding box center [142, 253] width 9 height 4
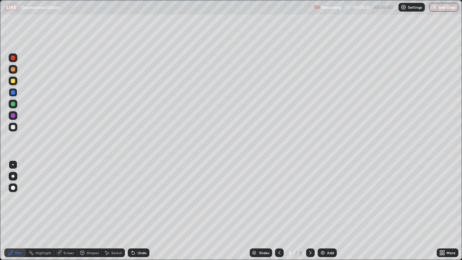
click at [140, 211] on div "Undo" at bounding box center [142, 253] width 9 height 4
click at [139, 211] on div "Undo" at bounding box center [139, 252] width 22 height 9
click at [138, 211] on div "Undo" at bounding box center [139, 252] width 22 height 9
click at [137, 211] on div "Undo" at bounding box center [139, 252] width 22 height 9
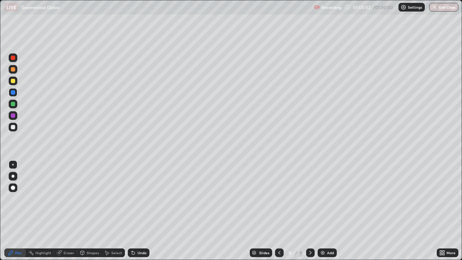
click at [136, 211] on div "Undo" at bounding box center [139, 252] width 22 height 9
click at [143, 211] on div "Undo" at bounding box center [142, 253] width 9 height 4
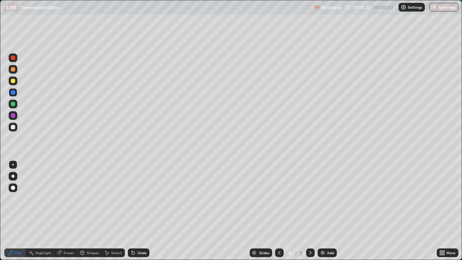
click at [15, 81] on div at bounding box center [13, 81] width 4 height 4
click at [83, 211] on icon at bounding box center [83, 253] width 4 height 4
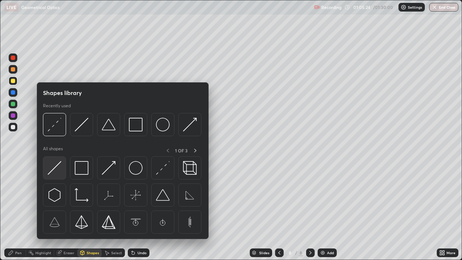
click at [57, 166] on img at bounding box center [55, 168] width 14 height 14
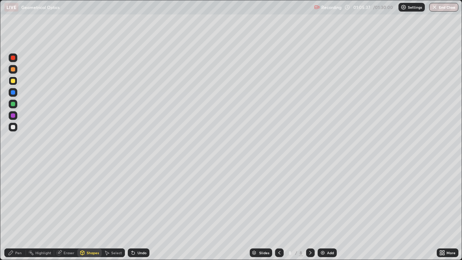
click at [13, 93] on div at bounding box center [13, 92] width 4 height 4
click at [139, 211] on div "Undo" at bounding box center [142, 253] width 9 height 4
click at [16, 211] on div "Pen" at bounding box center [18, 253] width 7 height 4
click at [14, 127] on div at bounding box center [13, 127] width 4 height 4
click at [14, 129] on div at bounding box center [13, 127] width 4 height 4
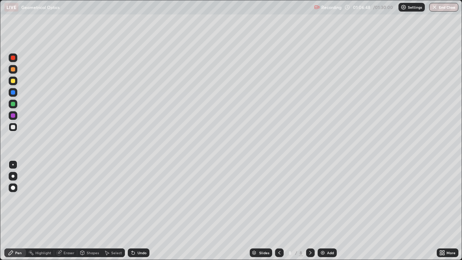
click at [39, 211] on div "Highlight" at bounding box center [43, 253] width 16 height 4
click at [140, 211] on div "Undo" at bounding box center [142, 253] width 9 height 4
click at [17, 211] on div "Pen" at bounding box center [18, 253] width 7 height 4
click at [142, 211] on div "Undo" at bounding box center [142, 253] width 9 height 4
click at [14, 92] on div at bounding box center [13, 92] width 4 height 4
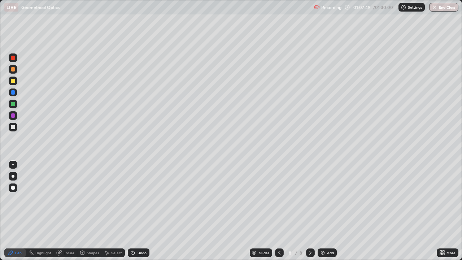
click at [90, 211] on div "Shapes" at bounding box center [89, 253] width 25 height 14
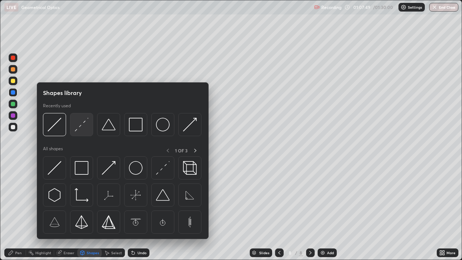
click at [78, 130] on img at bounding box center [82, 125] width 14 height 14
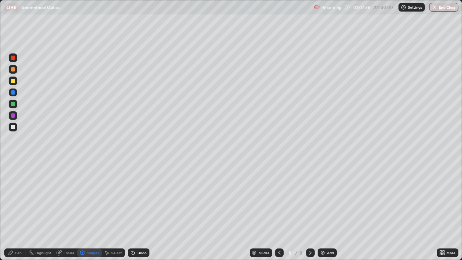
click at [21, 211] on div "Pen" at bounding box center [18, 253] width 7 height 4
click at [141, 211] on div "Undo" at bounding box center [142, 253] width 9 height 4
click at [135, 211] on div "Undo" at bounding box center [139, 252] width 22 height 9
click at [322, 211] on img at bounding box center [323, 253] width 6 height 6
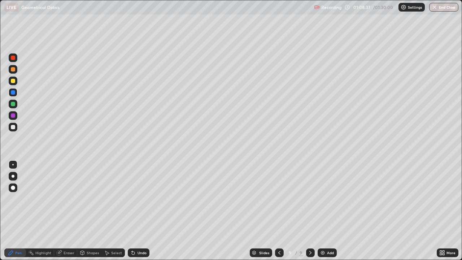
click at [14, 83] on div at bounding box center [13, 81] width 4 height 4
click at [278, 211] on icon at bounding box center [280, 253] width 6 height 6
click at [311, 211] on icon at bounding box center [310, 253] width 2 height 4
click at [279, 211] on icon at bounding box center [279, 253] width 2 height 4
click at [310, 211] on icon at bounding box center [311, 253] width 6 height 6
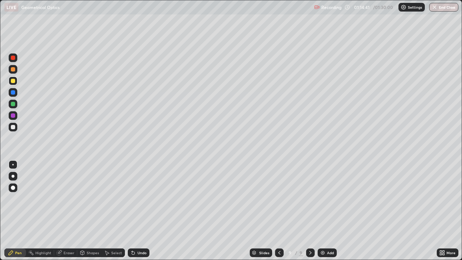
click at [325, 211] on div "Add" at bounding box center [327, 252] width 19 height 9
click at [91, 211] on div "Shapes" at bounding box center [93, 253] width 12 height 4
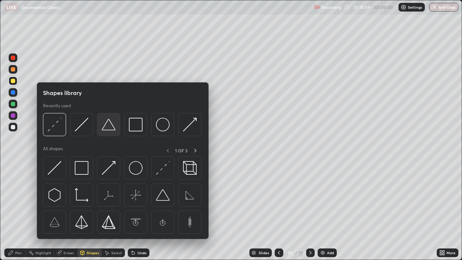
click at [107, 127] on img at bounding box center [109, 125] width 14 height 14
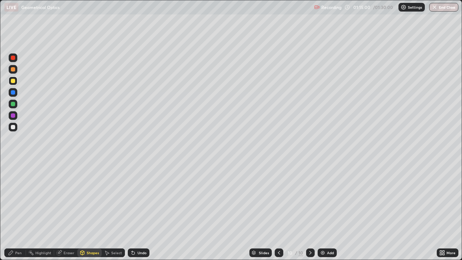
click at [16, 128] on div at bounding box center [13, 127] width 9 height 9
click at [136, 211] on div "Undo" at bounding box center [139, 252] width 22 height 9
click at [93, 211] on div "Shapes" at bounding box center [93, 253] width 12 height 4
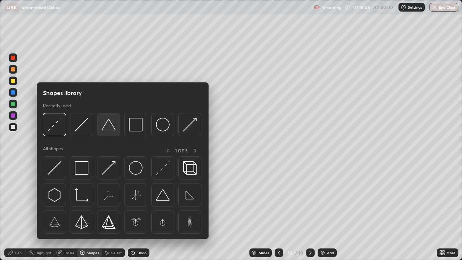
click at [109, 129] on img at bounding box center [109, 125] width 14 height 14
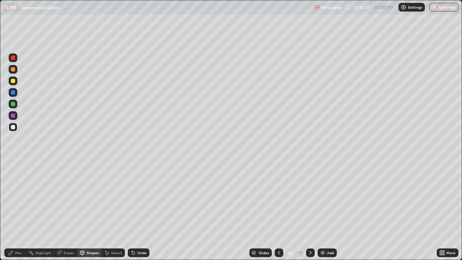
click at [140, 211] on div "Undo" at bounding box center [142, 253] width 9 height 4
click at [90, 211] on div "Shapes" at bounding box center [93, 253] width 12 height 4
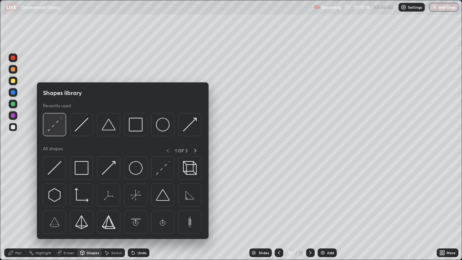
click at [53, 130] on img at bounding box center [55, 125] width 14 height 14
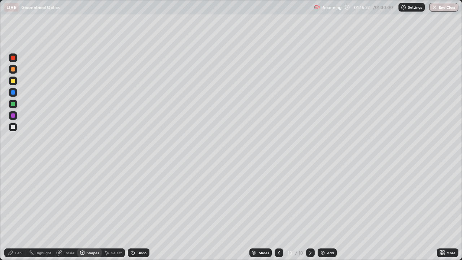
click at [20, 211] on div "Pen" at bounding box center [15, 252] width 22 height 9
click at [14, 79] on div at bounding box center [13, 81] width 4 height 4
click at [87, 211] on div "Shapes" at bounding box center [93, 253] width 12 height 4
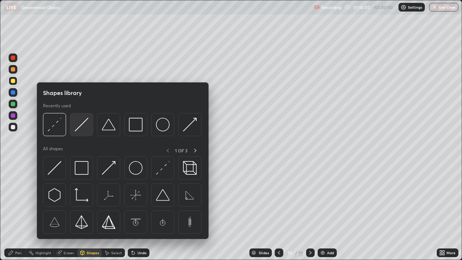
click at [77, 130] on img at bounding box center [82, 125] width 14 height 14
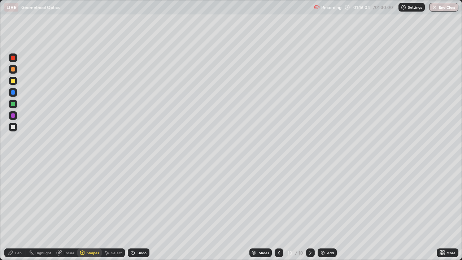
click at [14, 124] on div at bounding box center [13, 127] width 9 height 9
click at [90, 211] on div "Shapes" at bounding box center [93, 253] width 12 height 4
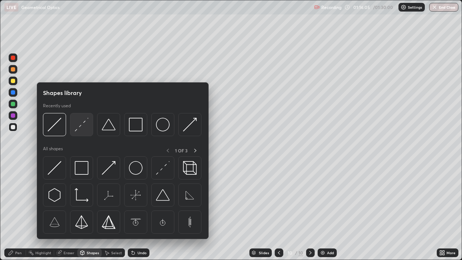
click at [77, 131] on img at bounding box center [82, 125] width 14 height 14
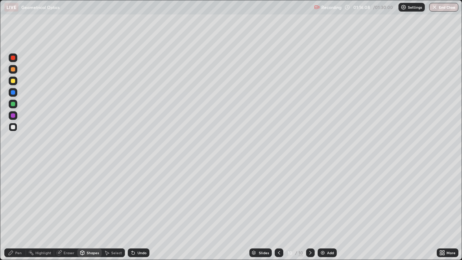
click at [19, 211] on div "Pen" at bounding box center [18, 253] width 7 height 4
click at [12, 73] on div at bounding box center [13, 69] width 9 height 9
click at [13, 83] on div at bounding box center [13, 81] width 4 height 4
click at [93, 211] on div "Shapes" at bounding box center [93, 253] width 12 height 4
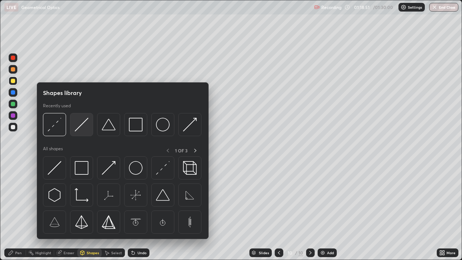
click at [79, 130] on img at bounding box center [82, 125] width 14 height 14
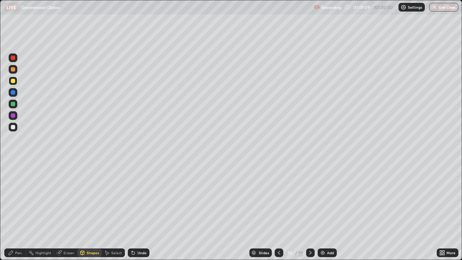
click at [90, 211] on div "Shapes" at bounding box center [89, 252] width 25 height 9
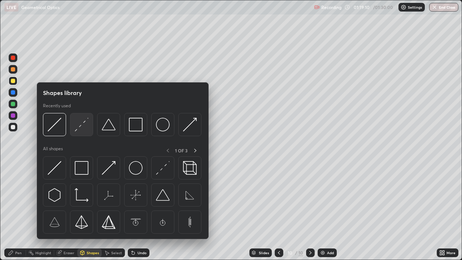
click at [77, 127] on img at bounding box center [82, 125] width 14 height 14
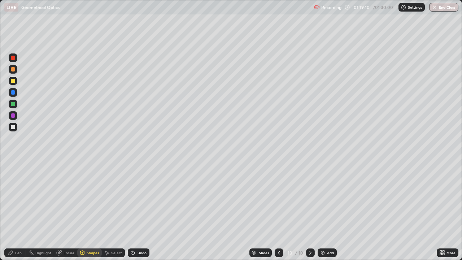
click at [16, 129] on div at bounding box center [13, 127] width 9 height 9
click at [83, 211] on icon at bounding box center [83, 253] width 4 height 4
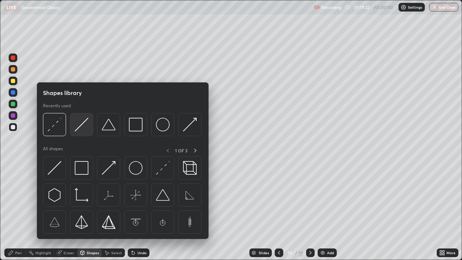
click at [77, 131] on img at bounding box center [82, 125] width 14 height 14
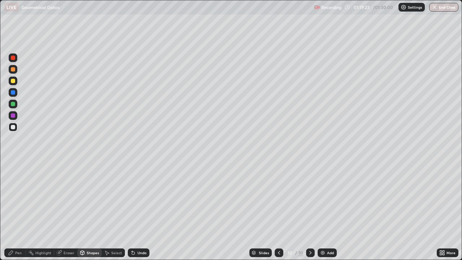
click at [14, 83] on div at bounding box center [13, 81] width 9 height 9
click at [85, 211] on div "Shapes" at bounding box center [89, 252] width 25 height 9
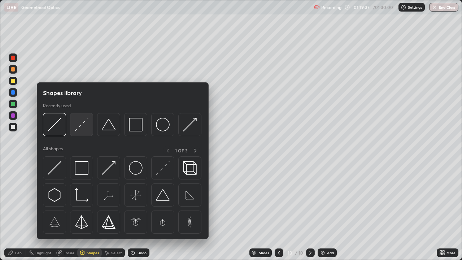
click at [76, 130] on img at bounding box center [82, 125] width 14 height 14
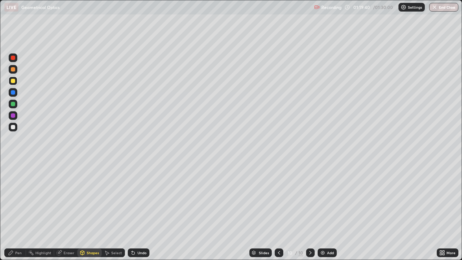
click at [139, 211] on div "Undo" at bounding box center [142, 253] width 9 height 4
click at [14, 126] on div at bounding box center [13, 127] width 4 height 4
click at [21, 211] on div "Pen" at bounding box center [18, 253] width 7 height 4
click at [14, 83] on div at bounding box center [13, 81] width 4 height 4
click at [14, 94] on div at bounding box center [13, 92] width 4 height 4
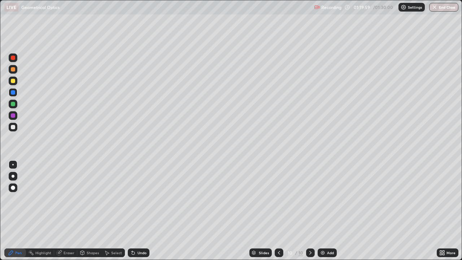
click at [12, 82] on div at bounding box center [13, 81] width 4 height 4
click at [136, 211] on div "Undo" at bounding box center [139, 252] width 22 height 9
click at [90, 211] on div "Shapes" at bounding box center [93, 253] width 12 height 4
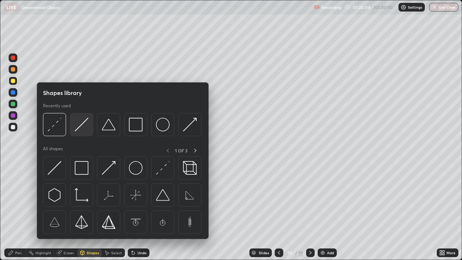
click at [77, 129] on img at bounding box center [82, 125] width 14 height 14
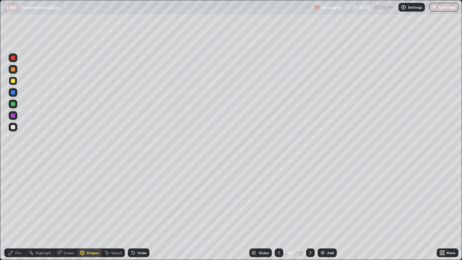
click at [15, 82] on div at bounding box center [13, 81] width 9 height 9
click at [19, 211] on div "Pen" at bounding box center [18, 253] width 7 height 4
click at [139, 211] on div "Undo" at bounding box center [139, 252] width 22 height 9
click at [109, 211] on div "Select" at bounding box center [113, 252] width 23 height 9
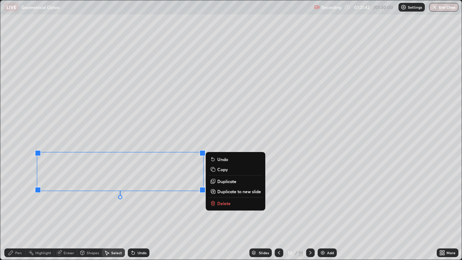
click at [221, 170] on p "Copy" at bounding box center [222, 169] width 10 height 6
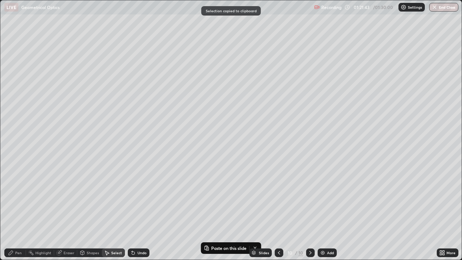
click at [320, 211] on img at bounding box center [323, 253] width 6 height 6
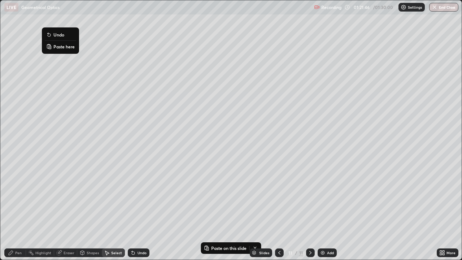
click at [56, 44] on p "Paste here" at bounding box center [63, 47] width 21 height 6
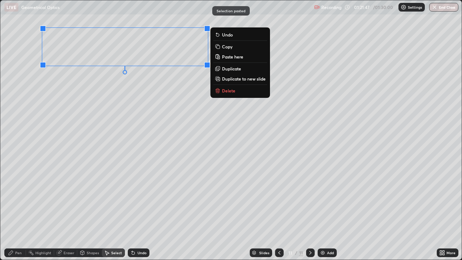
click at [45, 89] on div "0 ° Undo Copy Paste here Duplicate Duplicate to new slide Delete" at bounding box center [231, 129] width 462 height 259
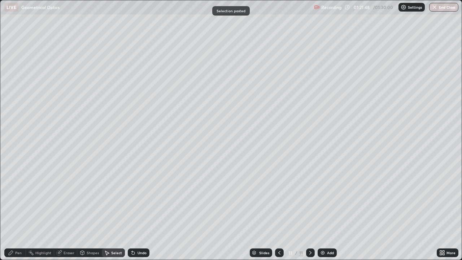
click at [22, 211] on div "Pen" at bounding box center [15, 252] width 22 height 9
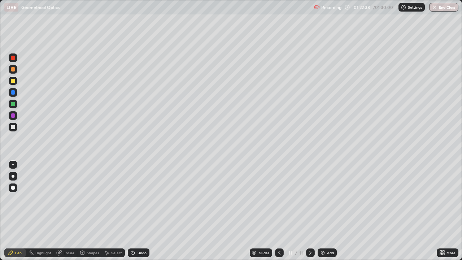
click at [13, 93] on div at bounding box center [13, 92] width 4 height 4
click at [15, 82] on div at bounding box center [13, 81] width 4 height 4
click at [322, 211] on img at bounding box center [323, 253] width 6 height 6
click at [16, 129] on div at bounding box center [13, 127] width 9 height 9
click at [136, 211] on div "Undo" at bounding box center [139, 252] width 22 height 9
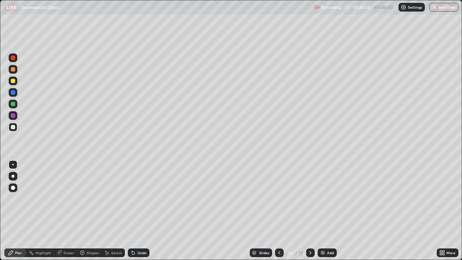
click at [136, 211] on div "Undo" at bounding box center [139, 252] width 22 height 9
click at [279, 211] on icon at bounding box center [279, 253] width 2 height 4
click at [309, 211] on icon at bounding box center [311, 253] width 6 height 6
click at [15, 84] on div at bounding box center [13, 81] width 9 height 9
click at [139, 211] on div "Undo" at bounding box center [142, 253] width 9 height 4
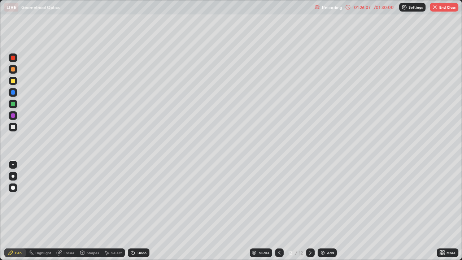
click at [13, 105] on div at bounding box center [13, 104] width 4 height 4
click at [138, 211] on div "Undo" at bounding box center [139, 252] width 22 height 9
click at [137, 211] on div "Undo" at bounding box center [139, 252] width 22 height 9
click at [139, 211] on div "Undo" at bounding box center [139, 252] width 22 height 9
click at [445, 9] on button "End Class" at bounding box center [444, 7] width 29 height 9
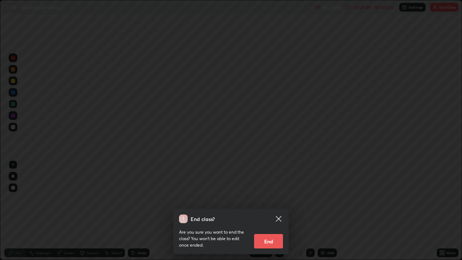
click at [271, 211] on button "End" at bounding box center [268, 241] width 29 height 14
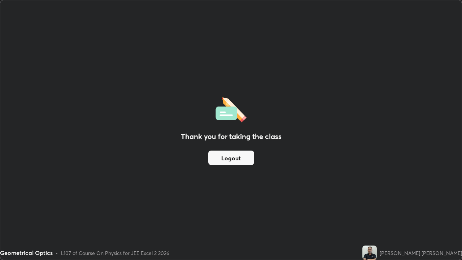
click at [233, 161] on button "Logout" at bounding box center [231, 158] width 46 height 14
